Goal: Find specific page/section: Find specific page/section

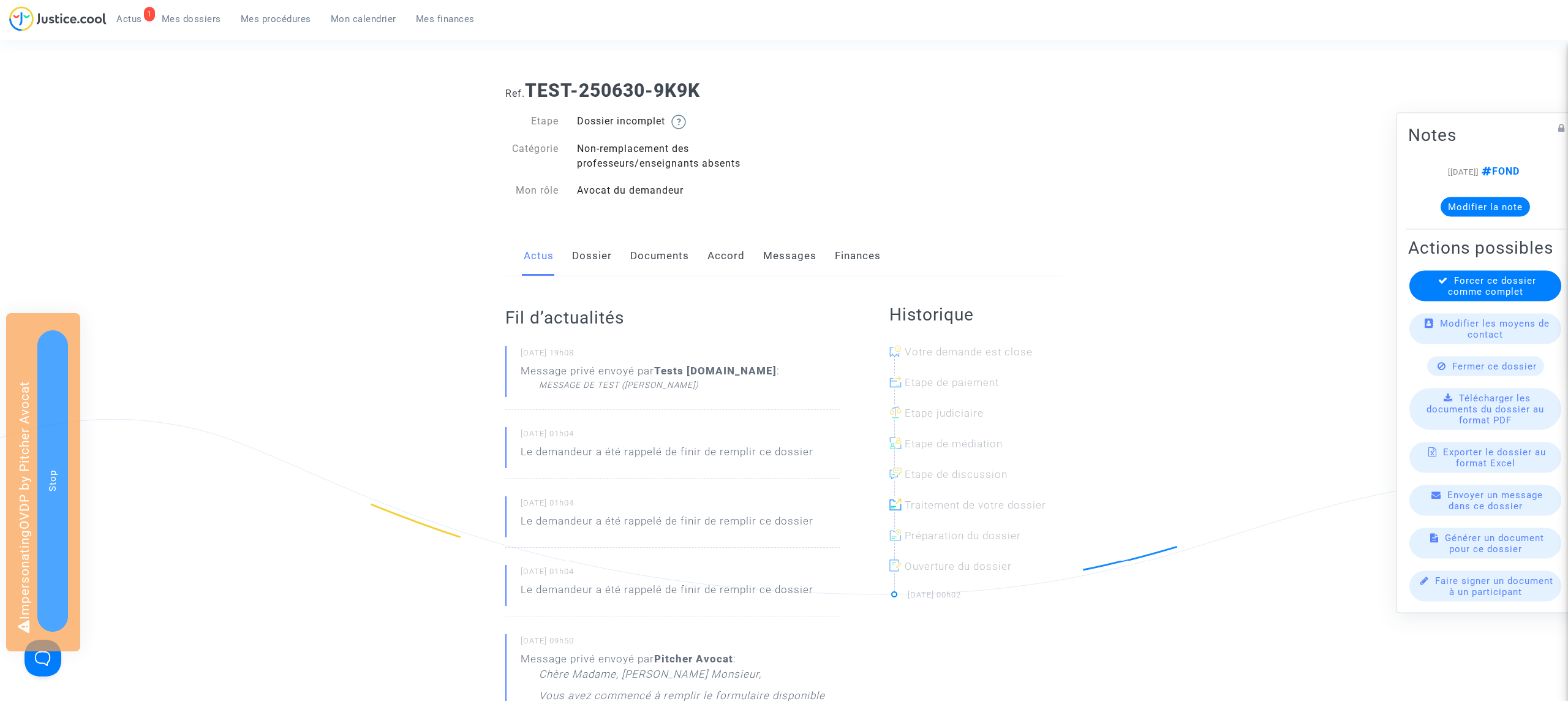
click at [128, 16] on span "Actus" at bounding box center [129, 19] width 26 height 11
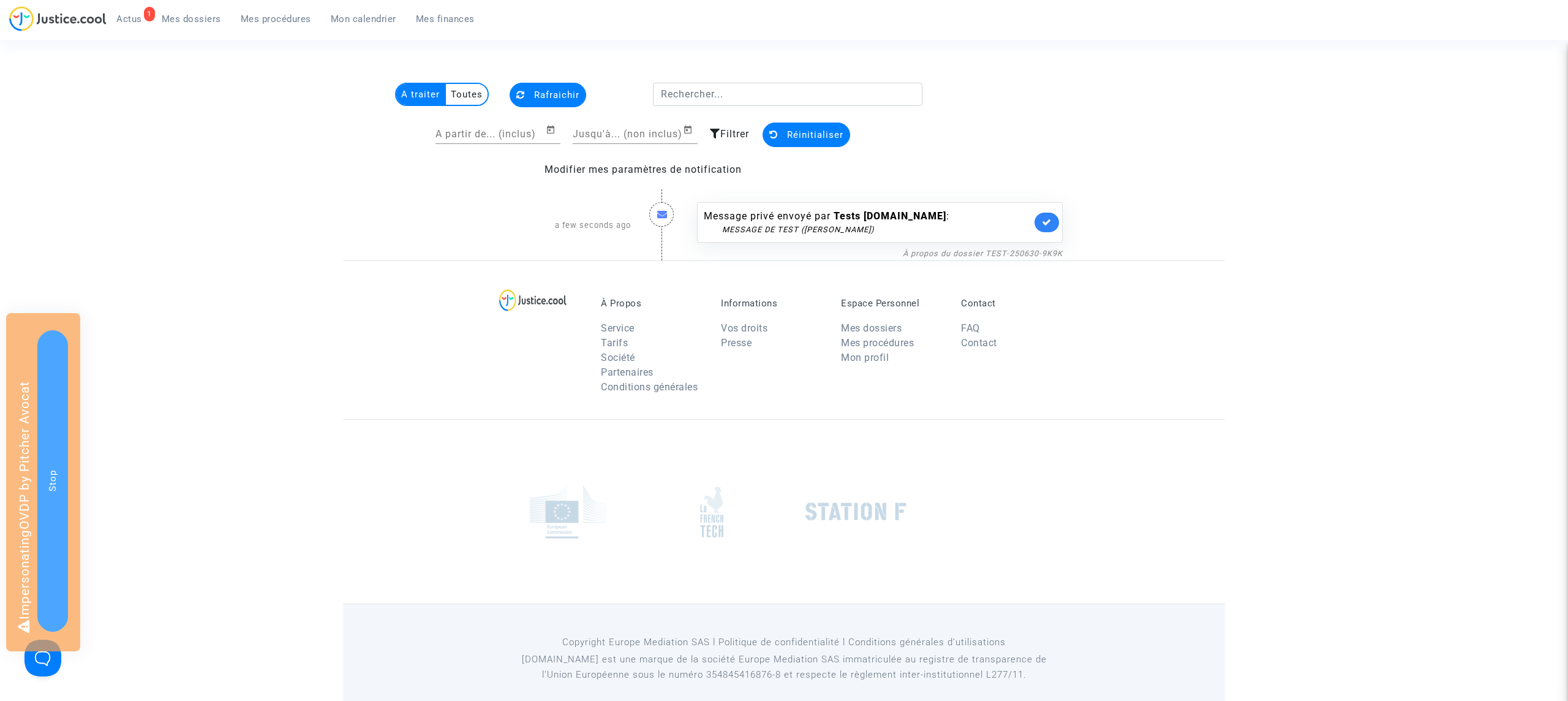
click at [211, 17] on span "Mes dossiers" at bounding box center [191, 19] width 59 height 11
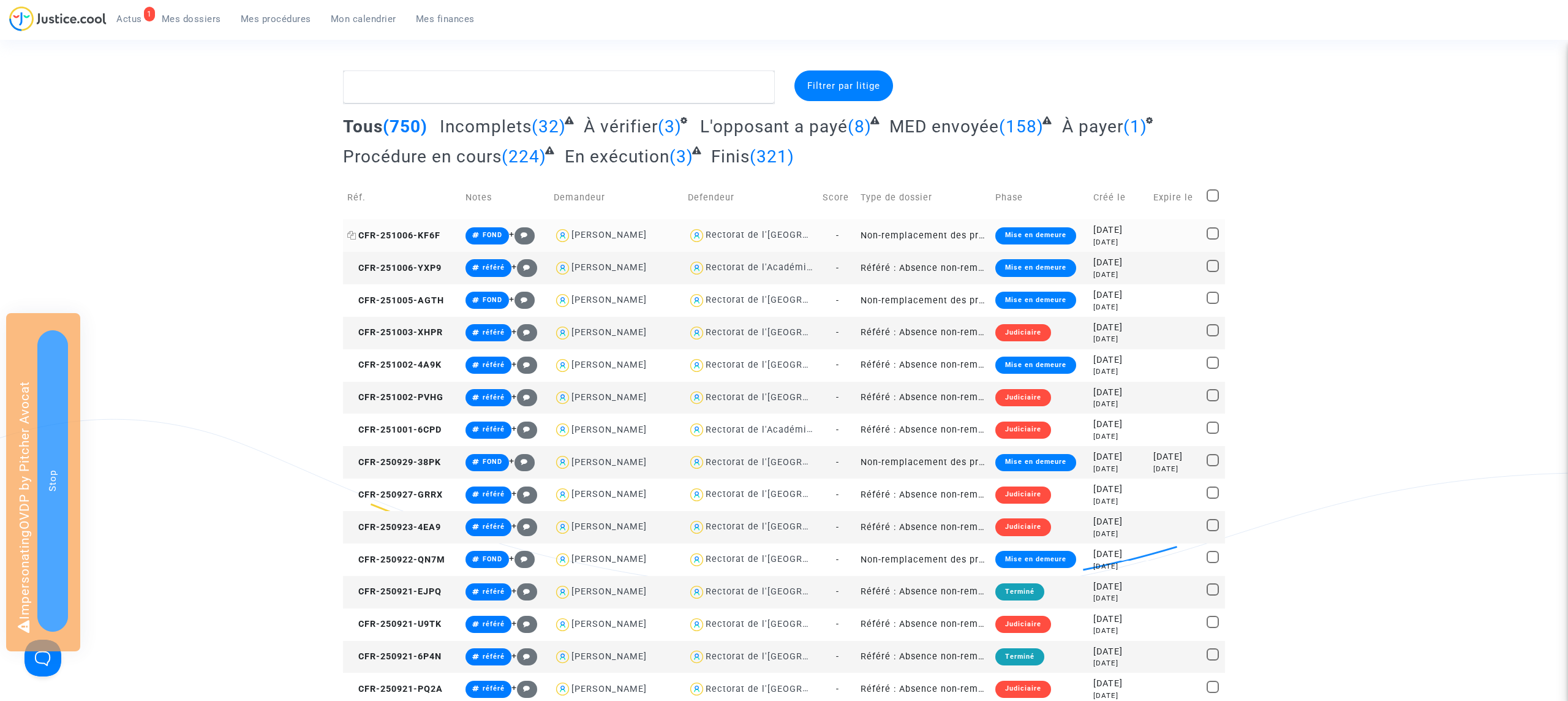
click at [353, 237] on icon at bounding box center [352, 235] width 9 height 9
click at [425, 84] on textarea at bounding box center [559, 87] width 432 height 33
paste textarea "CFR-250919-QKQD"
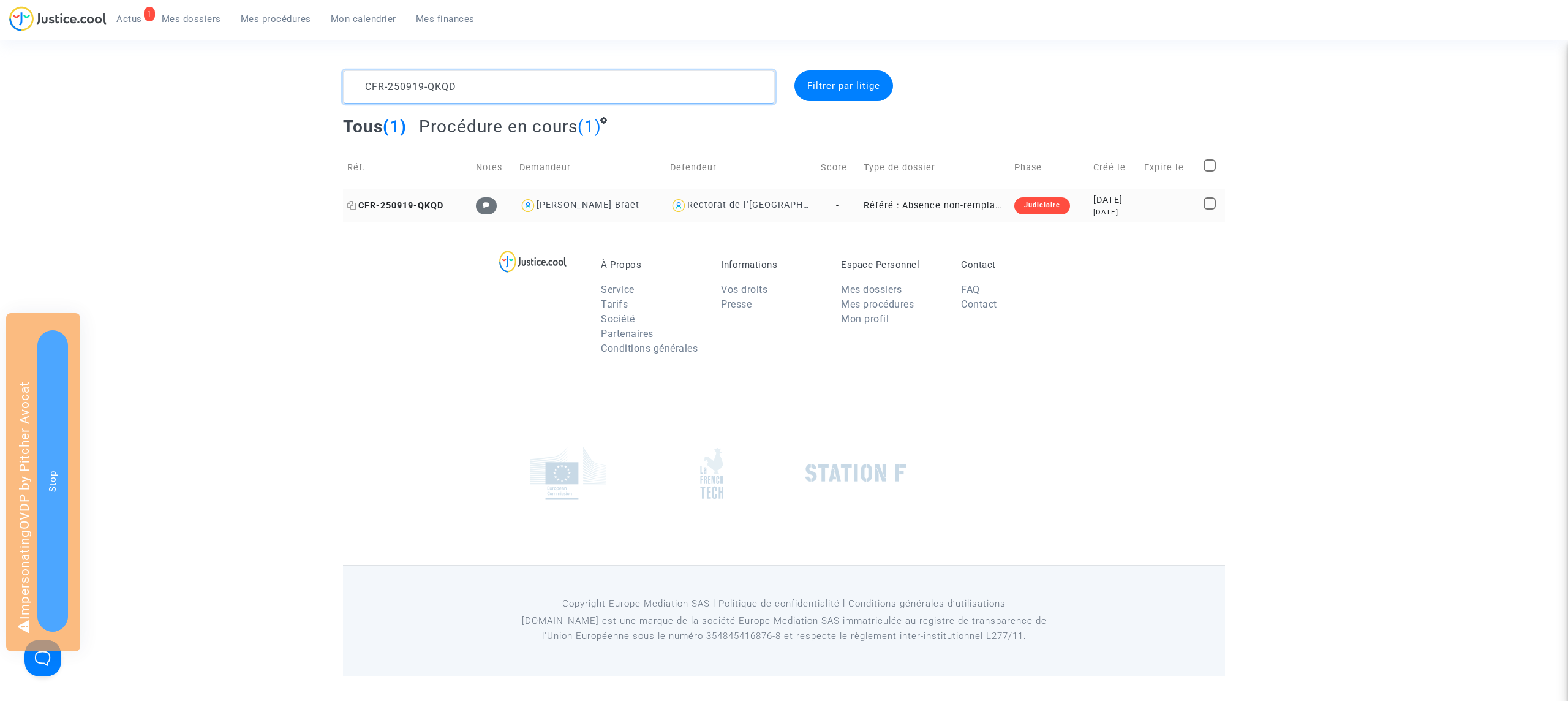
type textarea "CFR-250919-QKQD"
click at [430, 200] on span "CFR-250919-QKQD" at bounding box center [395, 205] width 96 height 11
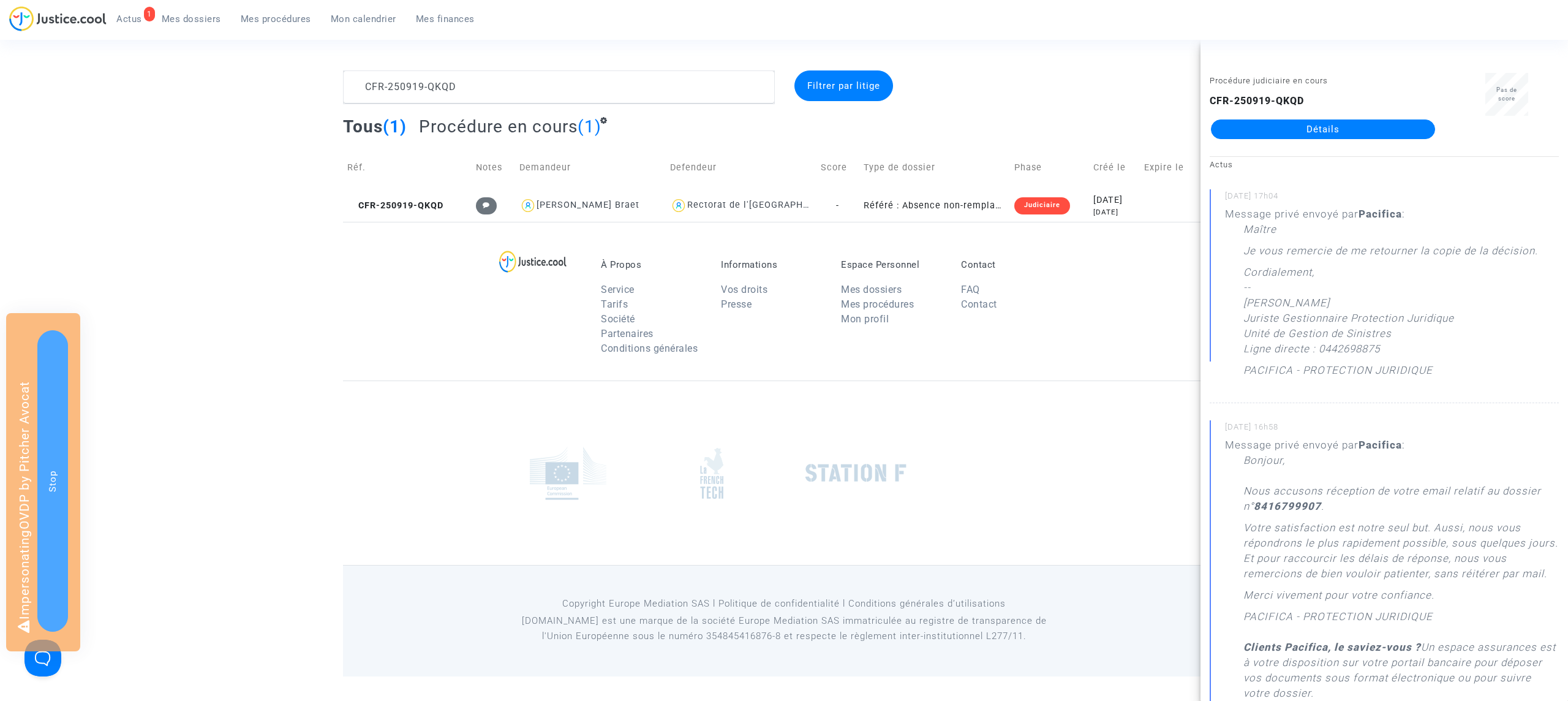
click at [1344, 131] on link "Détails" at bounding box center [1323, 129] width 225 height 19
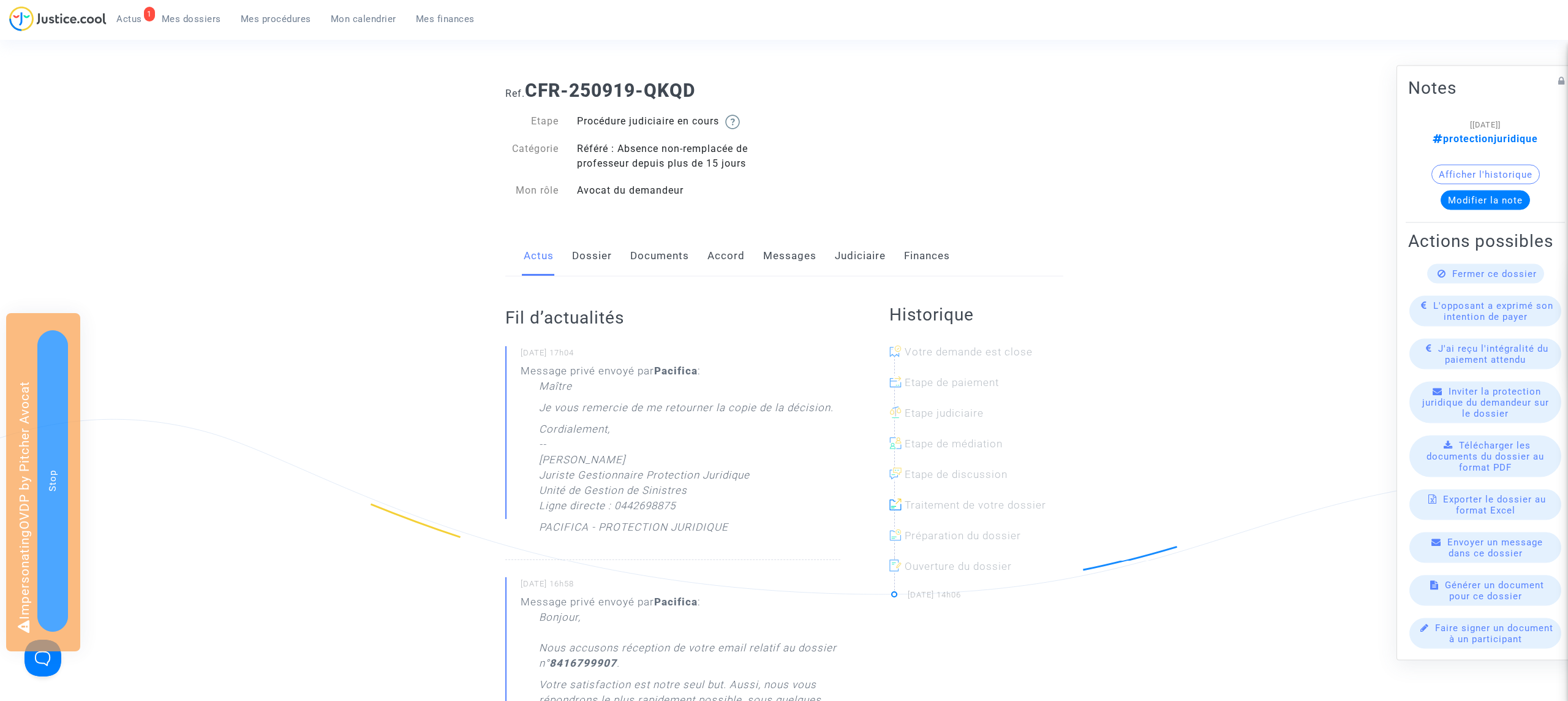
click at [783, 250] on link "Messages" at bounding box center [789, 256] width 54 height 41
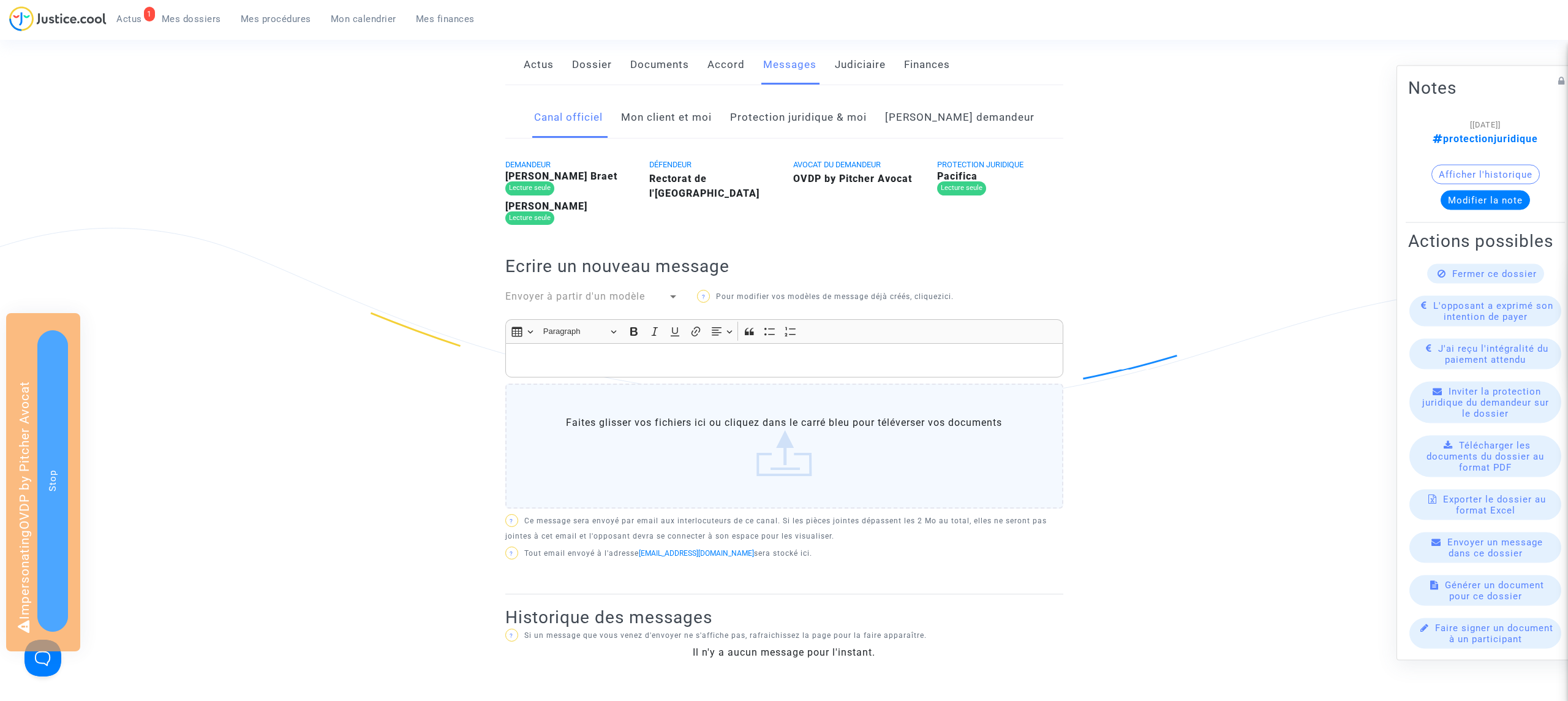
scroll to position [93, 0]
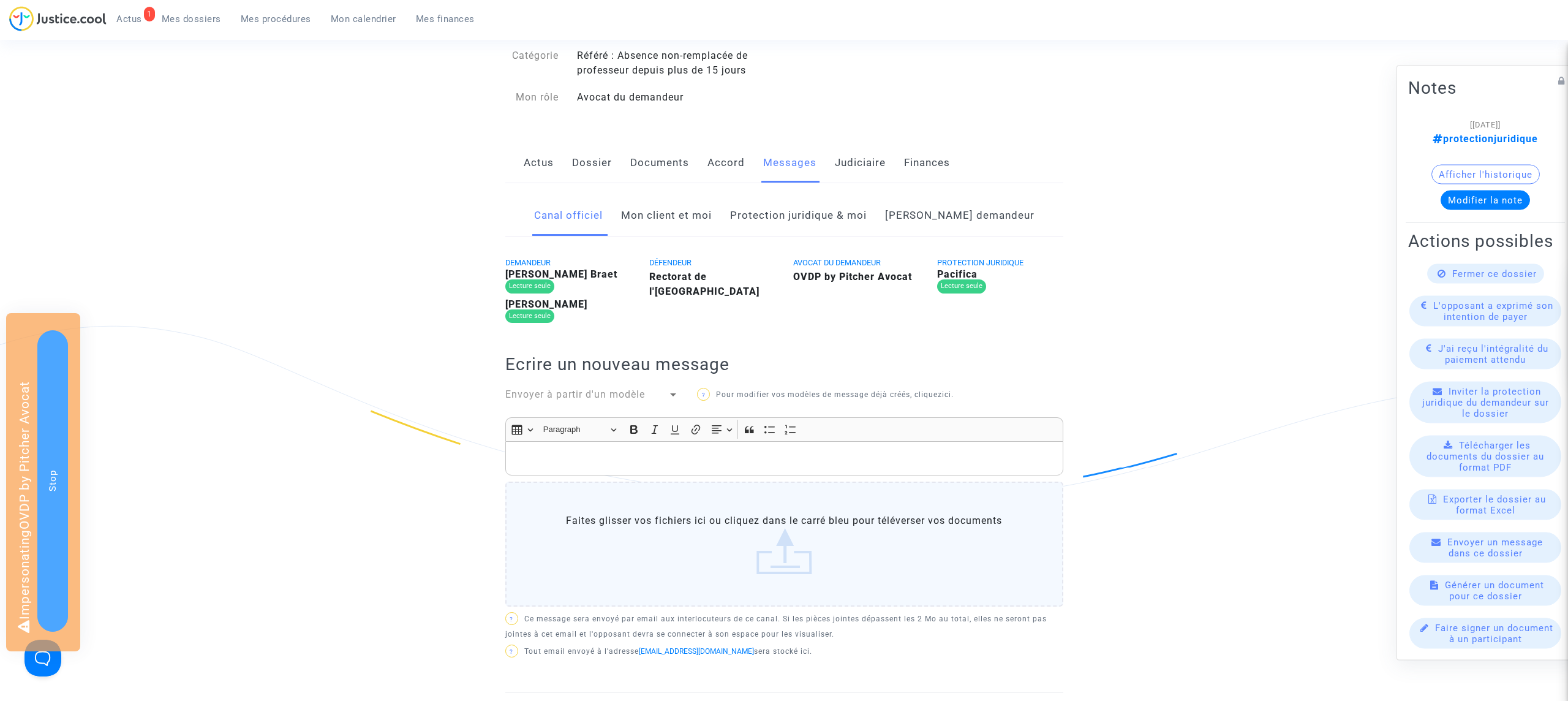
click at [676, 220] on link "Mon client et moi" at bounding box center [666, 215] width 91 height 41
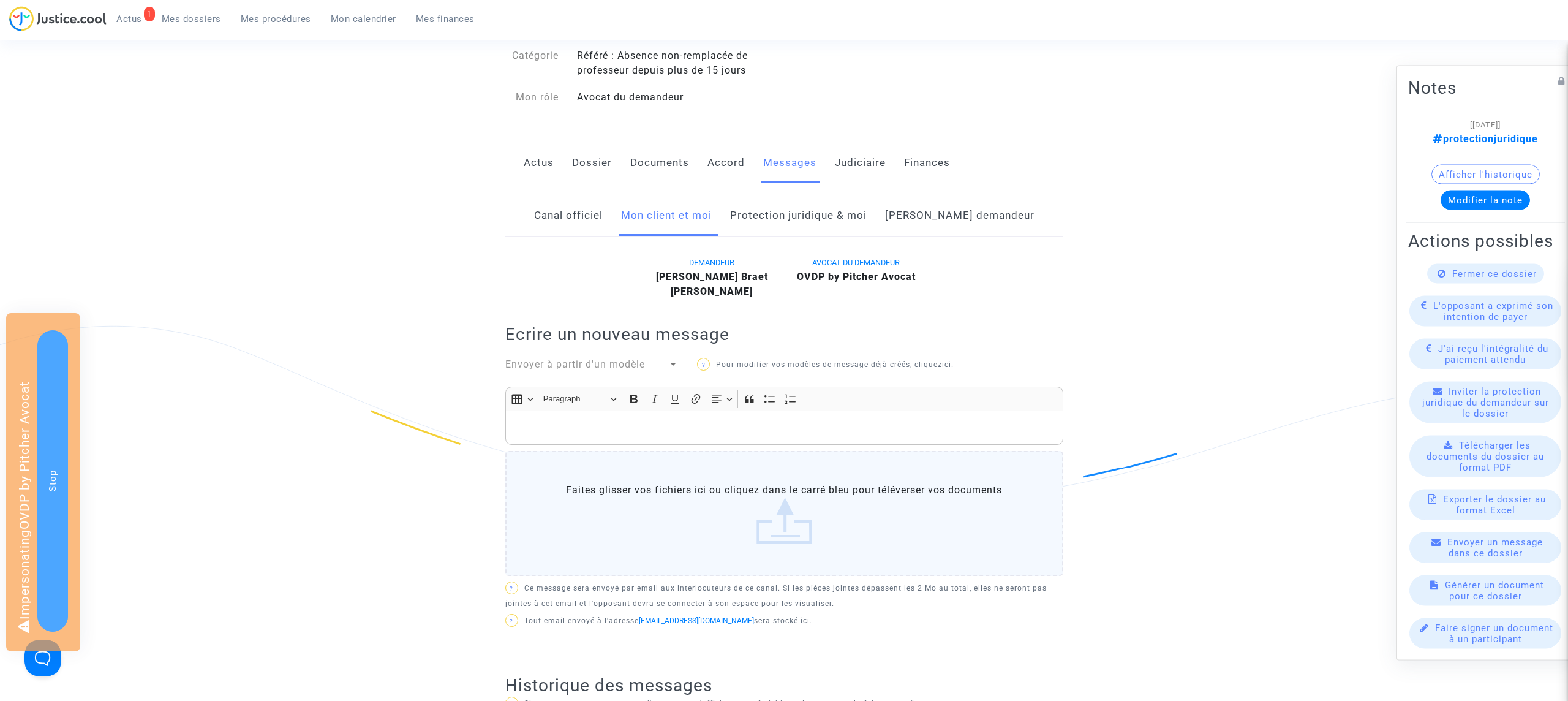
click at [980, 214] on link "[PERSON_NAME] demandeur" at bounding box center [960, 215] width 149 height 41
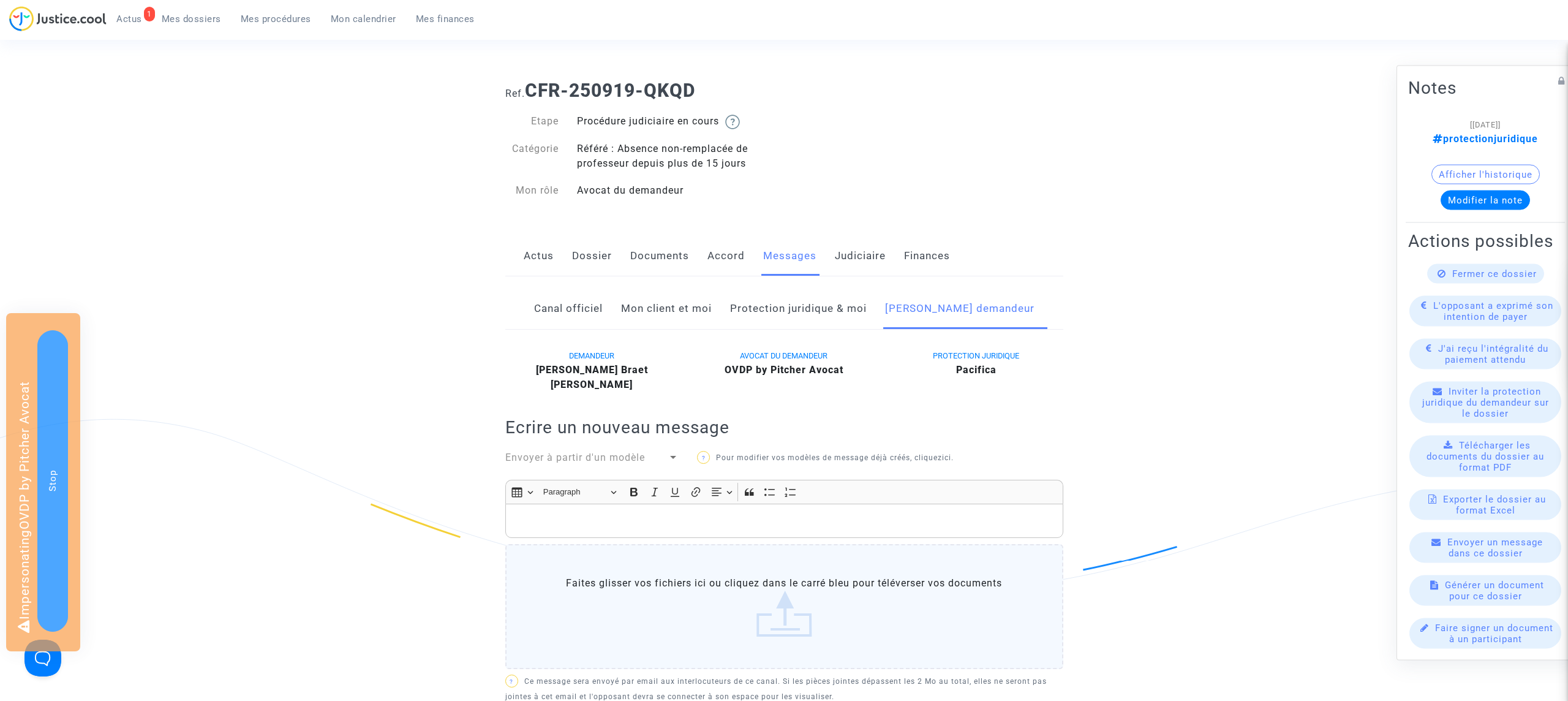
click at [194, 21] on span "Mes dossiers" at bounding box center [191, 19] width 59 height 11
